Goal: Check status: Check status

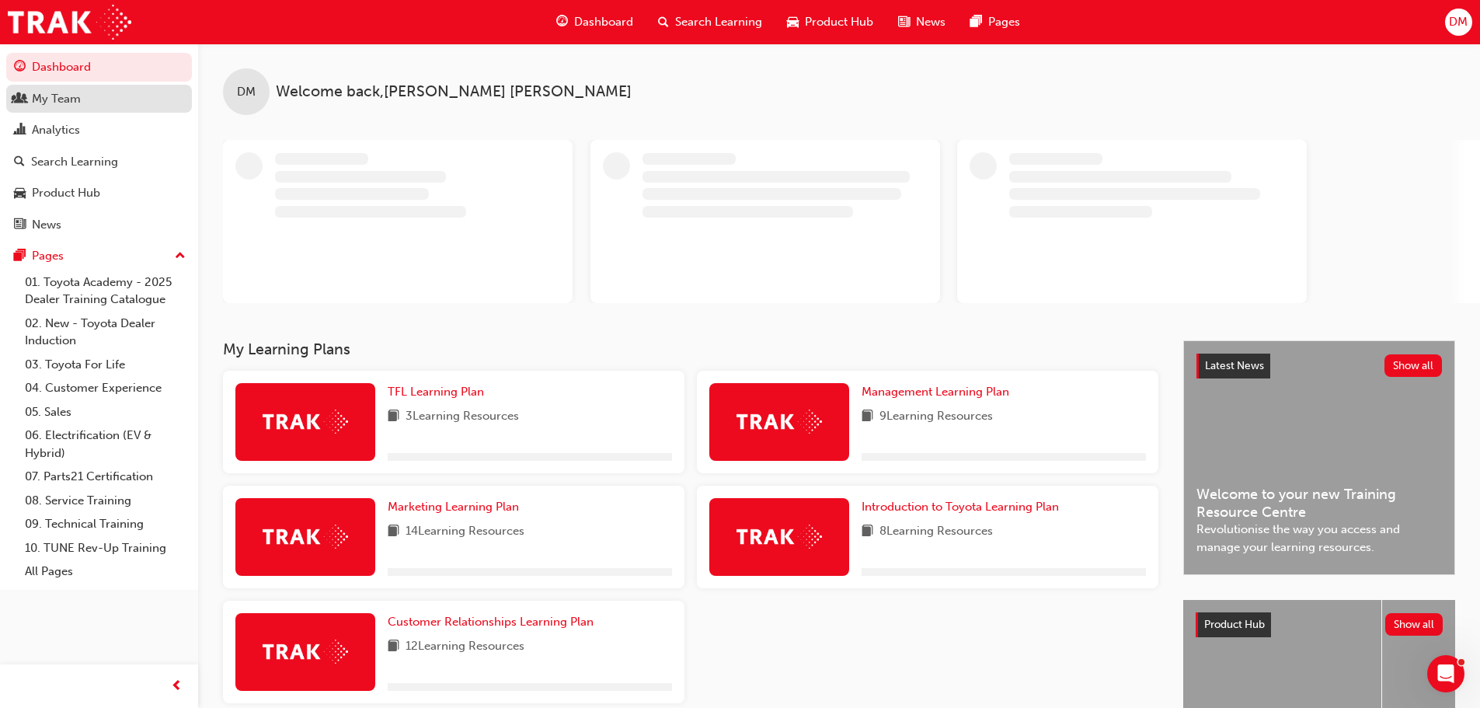
click at [63, 88] on link "My Team" at bounding box center [99, 99] width 186 height 29
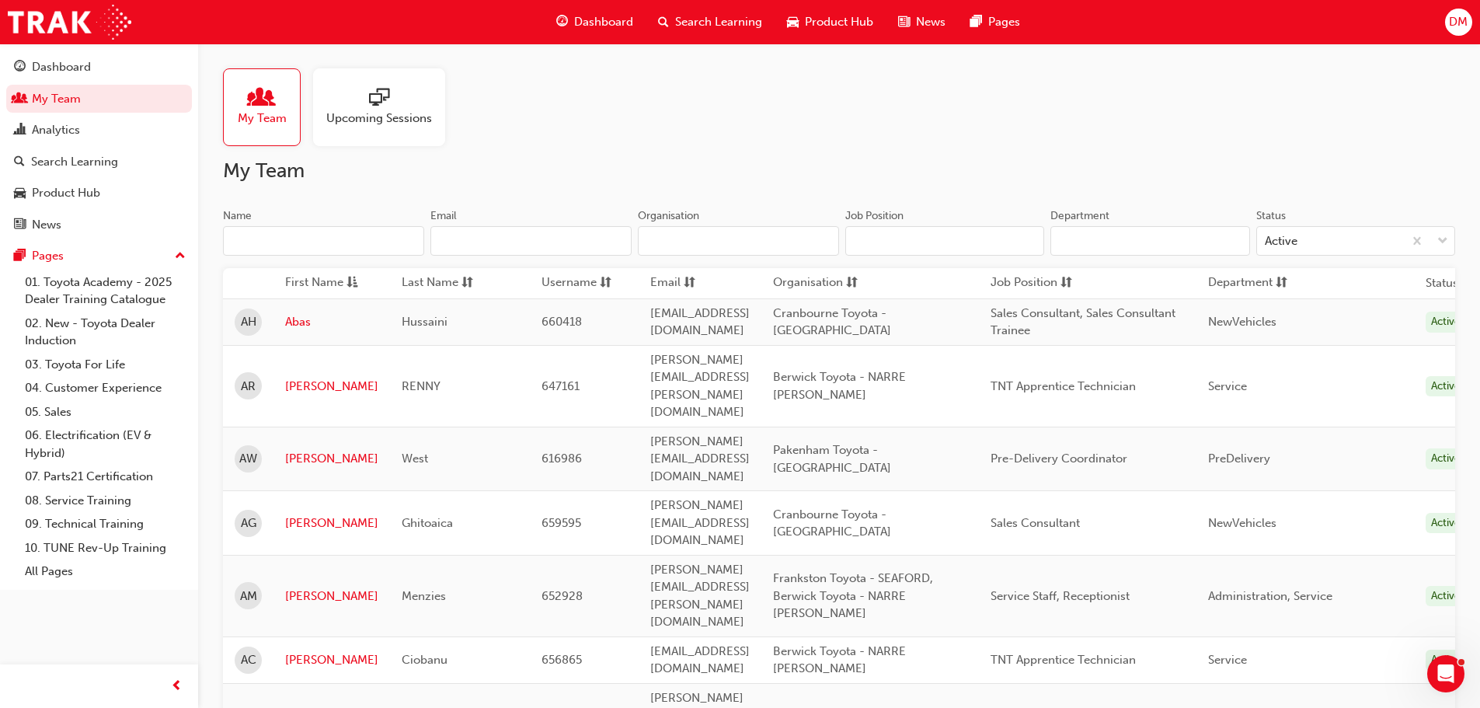
click at [293, 245] on input "Name" at bounding box center [323, 241] width 201 height 30
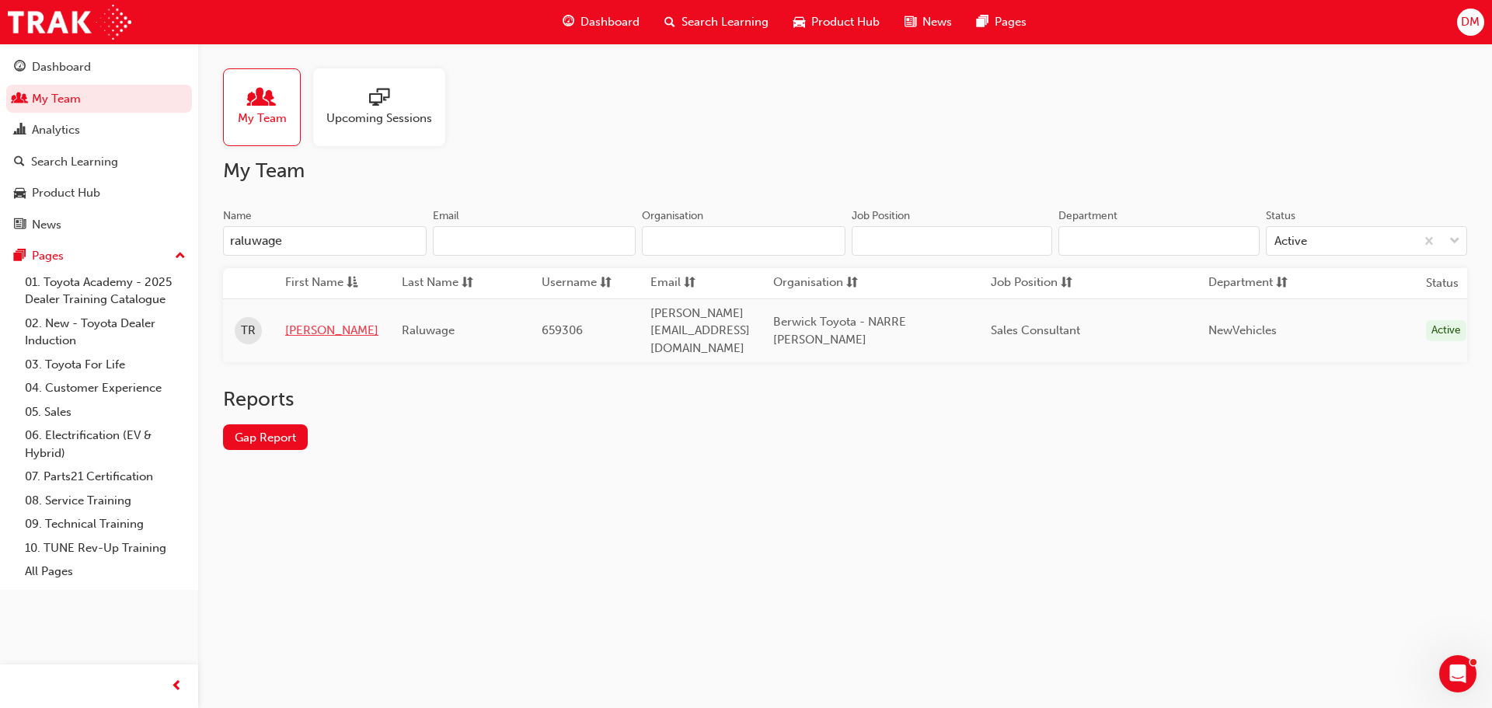
type input "raluwage"
click at [296, 322] on link "[PERSON_NAME]" at bounding box center [331, 331] width 93 height 18
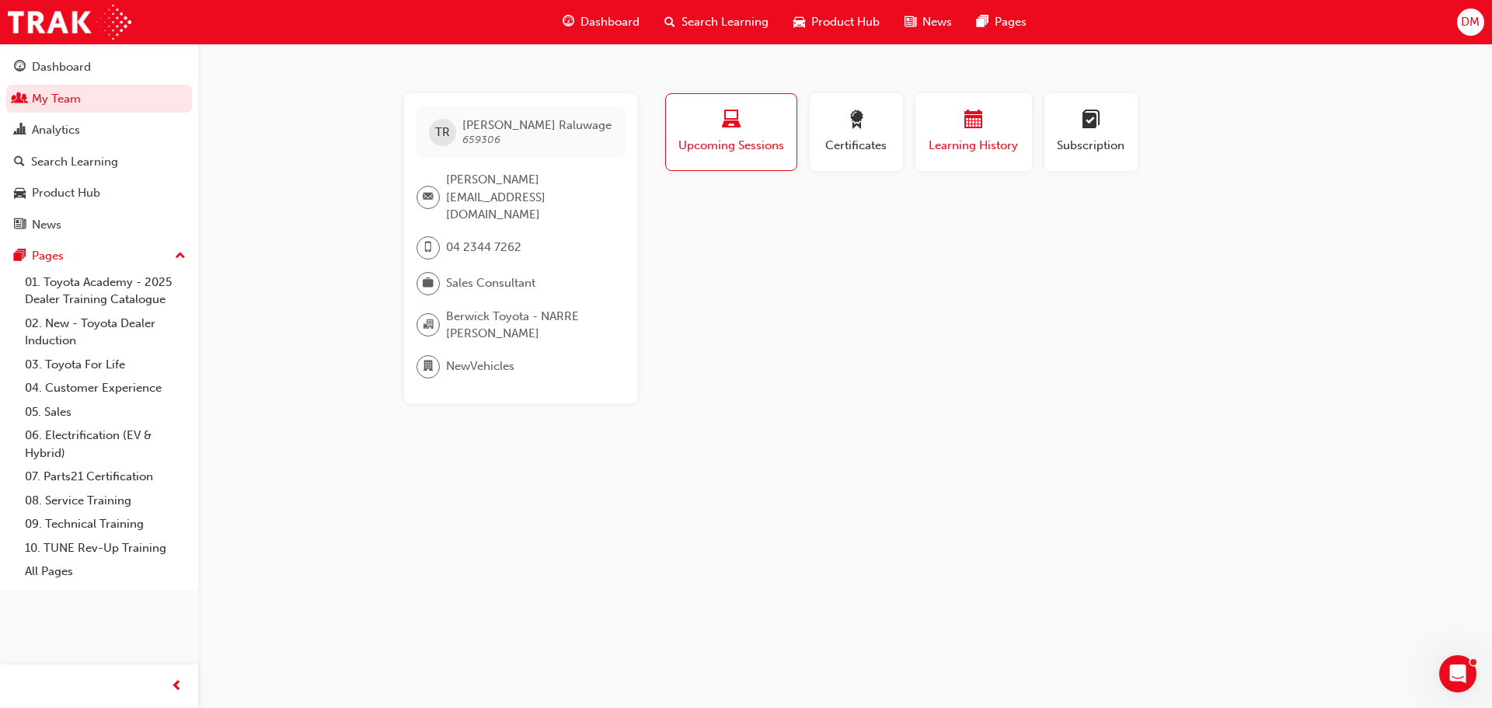
click at [952, 136] on div "Learning History" at bounding box center [973, 132] width 93 height 44
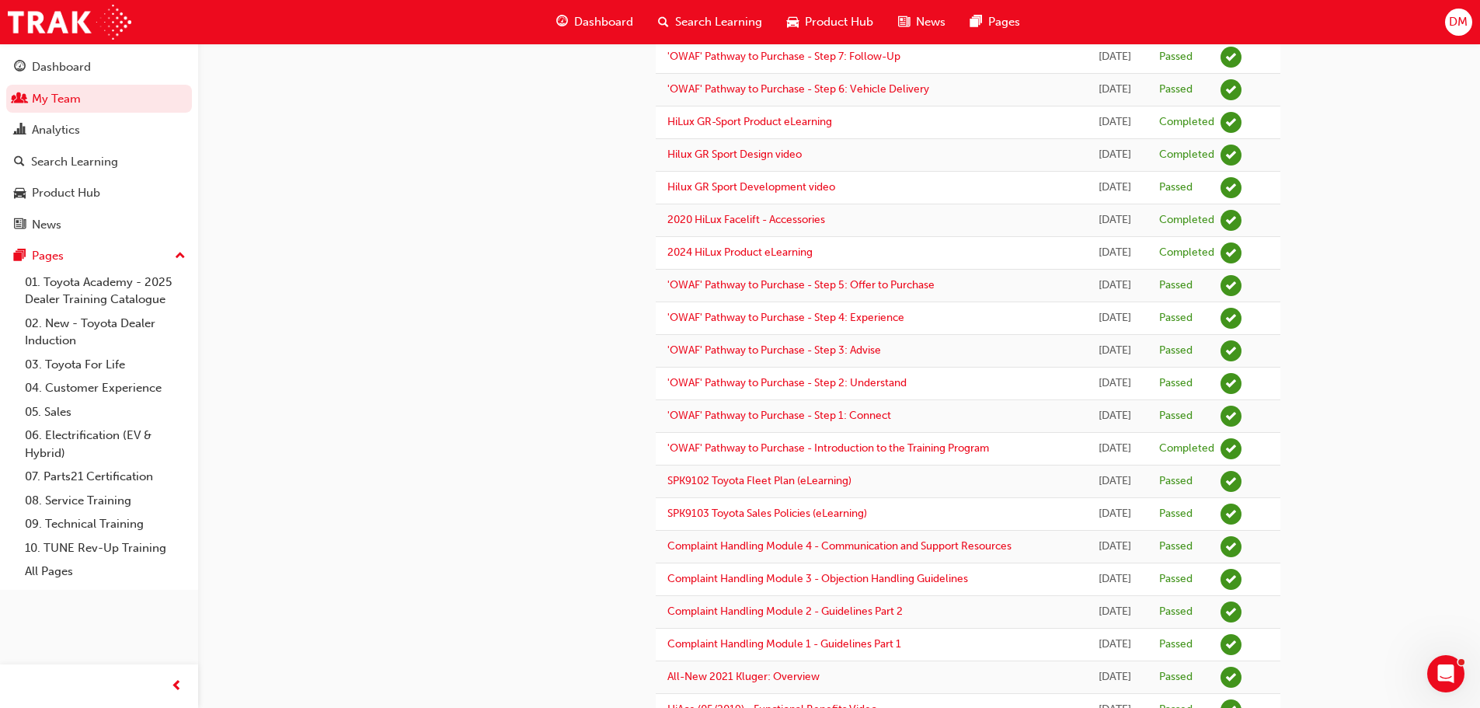
scroll to position [1088, 0]
